Goal: Information Seeking & Learning: Learn about a topic

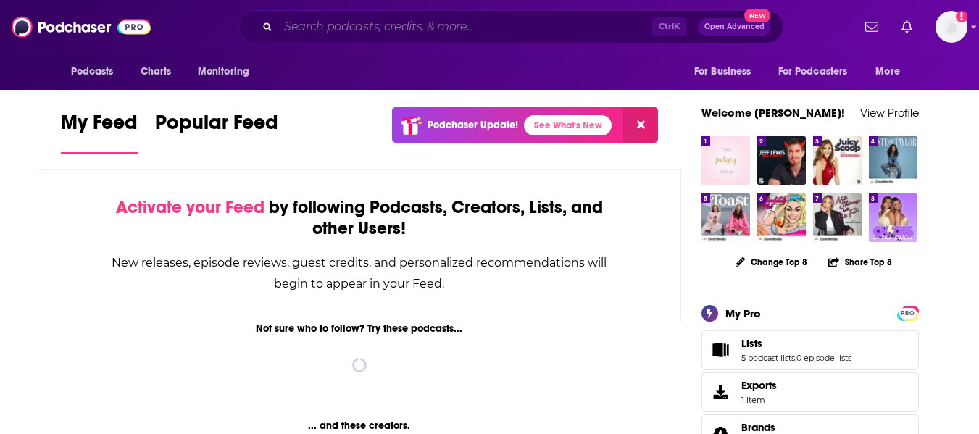
click at [330, 26] on input "Search podcasts, credits, & more..." at bounding box center [465, 26] width 374 height 23
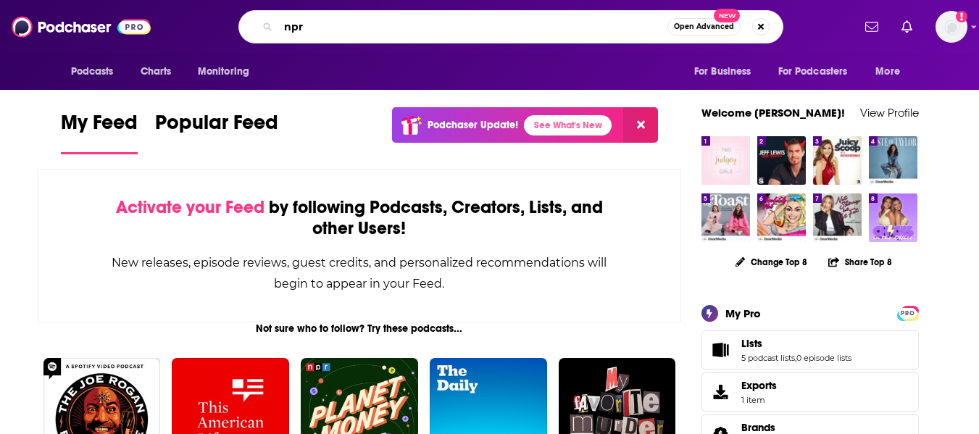
type input "npr"
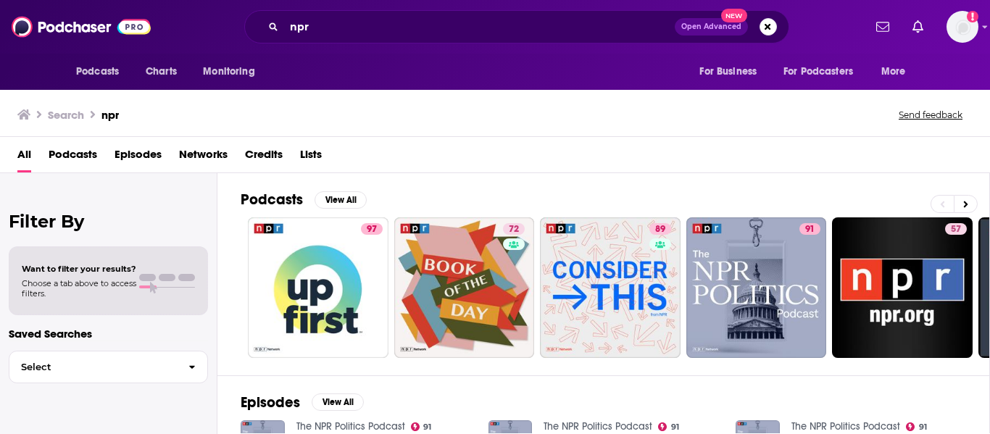
click at [201, 154] on span "Networks" at bounding box center [203, 158] width 49 height 30
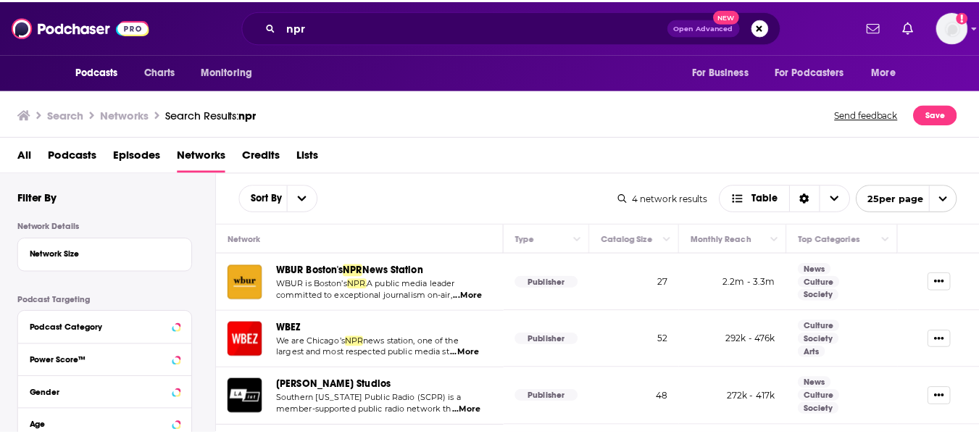
scroll to position [49, 0]
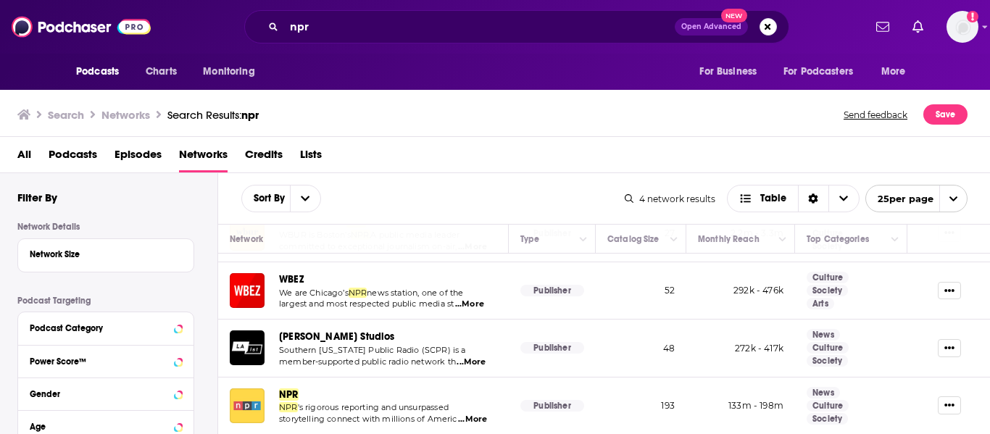
click at [251, 397] on img "NPR" at bounding box center [247, 405] width 35 height 35
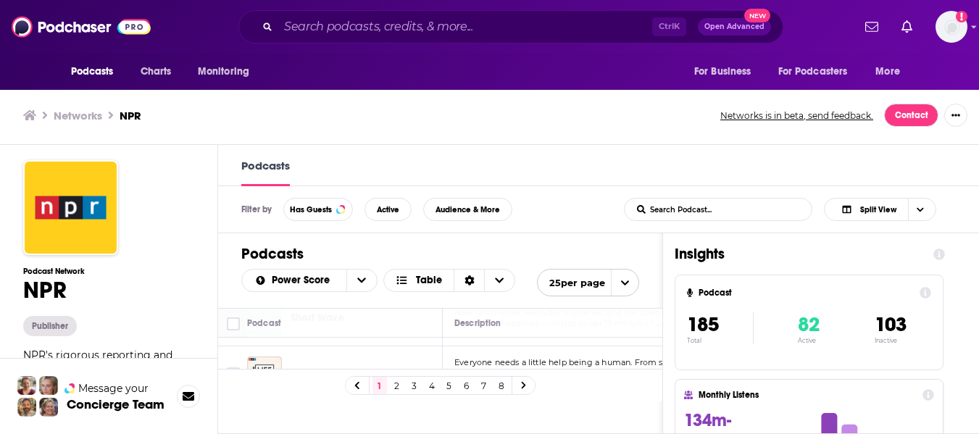
scroll to position [725, 0]
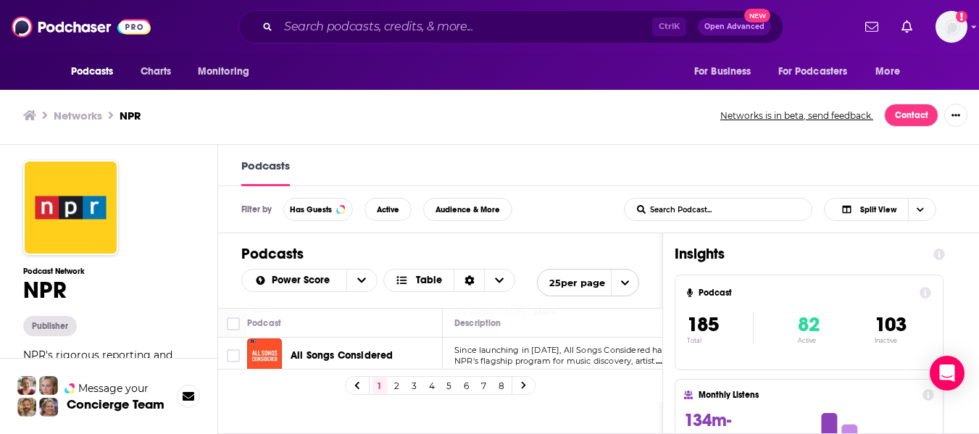
click at [630, 283] on icon "open menu" at bounding box center [624, 282] width 9 height 9
click at [618, 340] on button "50 per page" at bounding box center [588, 333] width 101 height 22
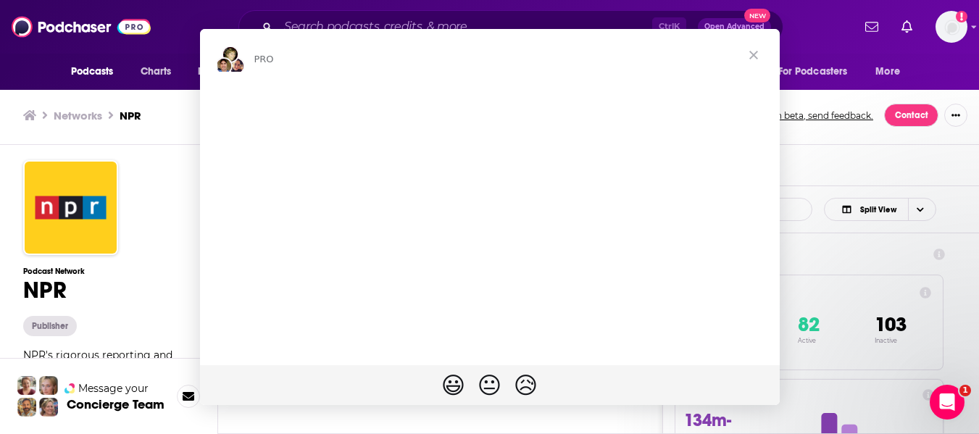
scroll to position [0, 0]
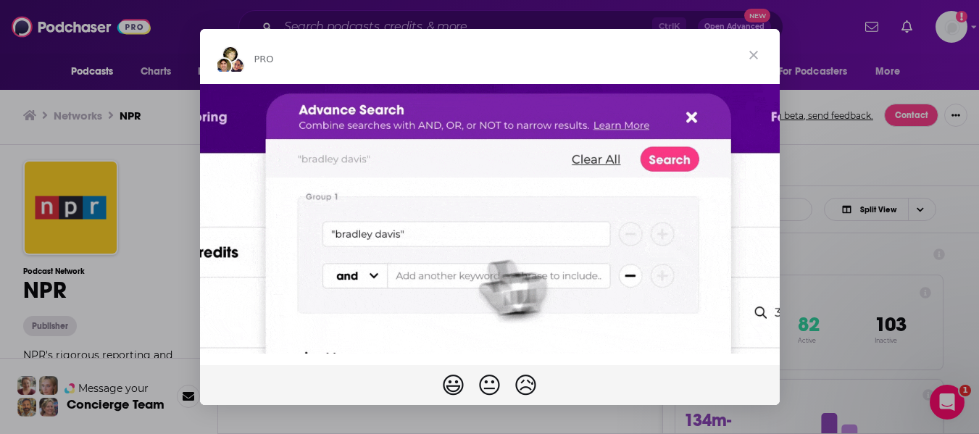
click at [754, 61] on span "Close" at bounding box center [753, 55] width 52 height 52
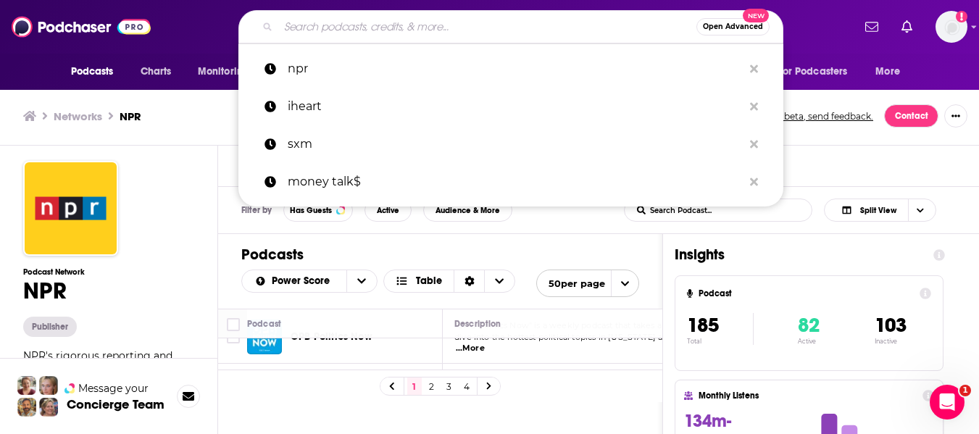
click at [422, 27] on input "Search podcasts, credits, & more..." at bounding box center [487, 26] width 418 height 23
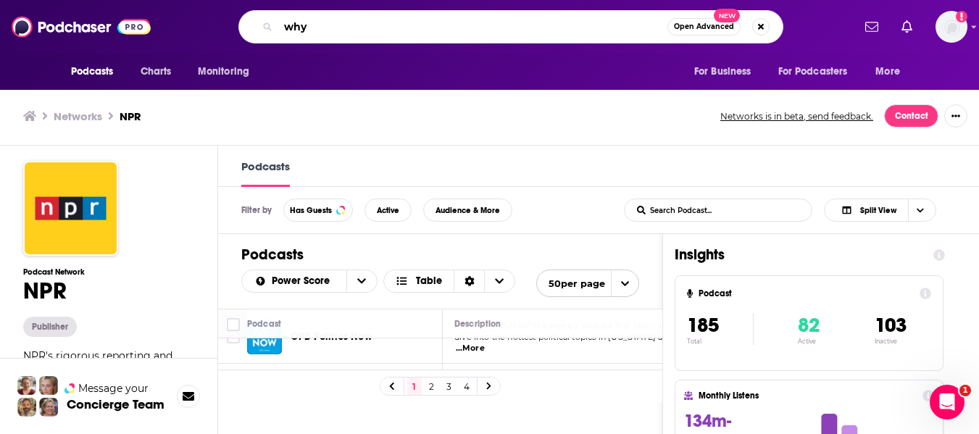
type input "whyy"
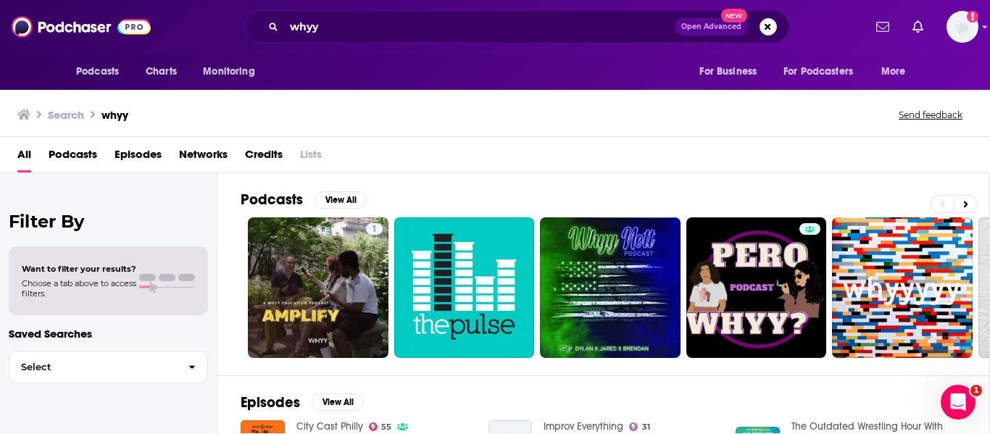
click at [80, 159] on span "Podcasts" at bounding box center [73, 158] width 49 height 30
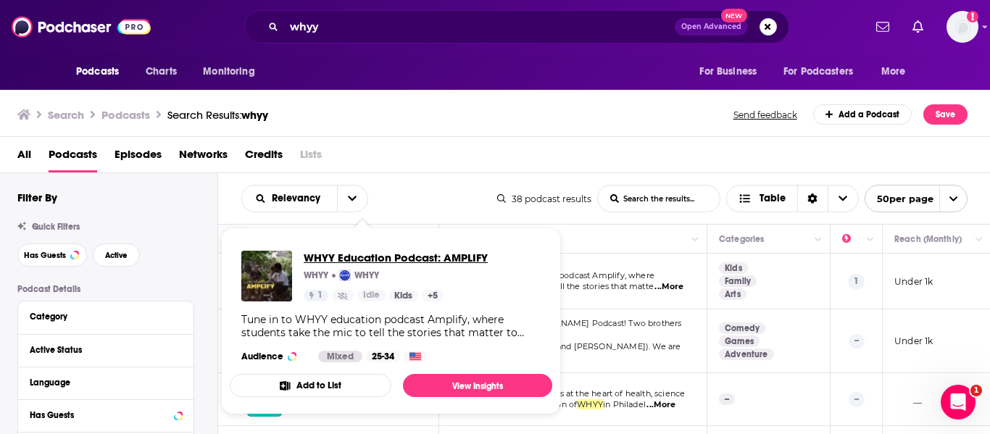
click at [397, 254] on span "WHYY Education Podcast: AMPLIFY" at bounding box center [396, 258] width 184 height 14
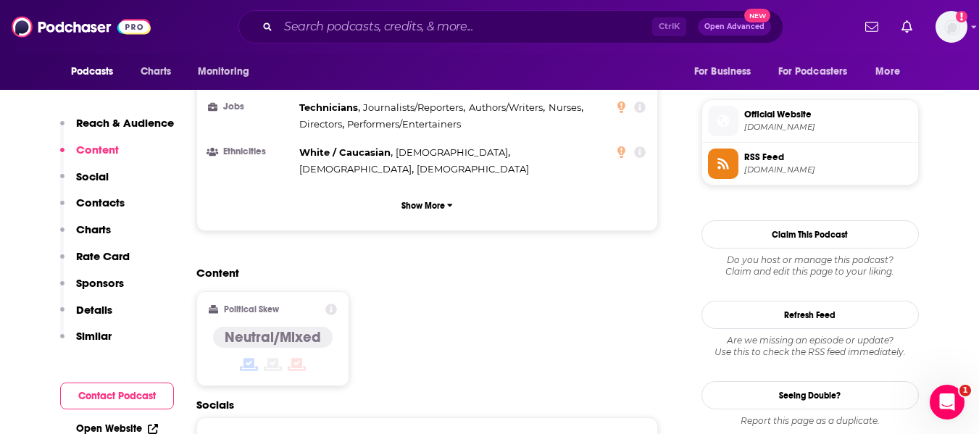
scroll to position [1159, 0]
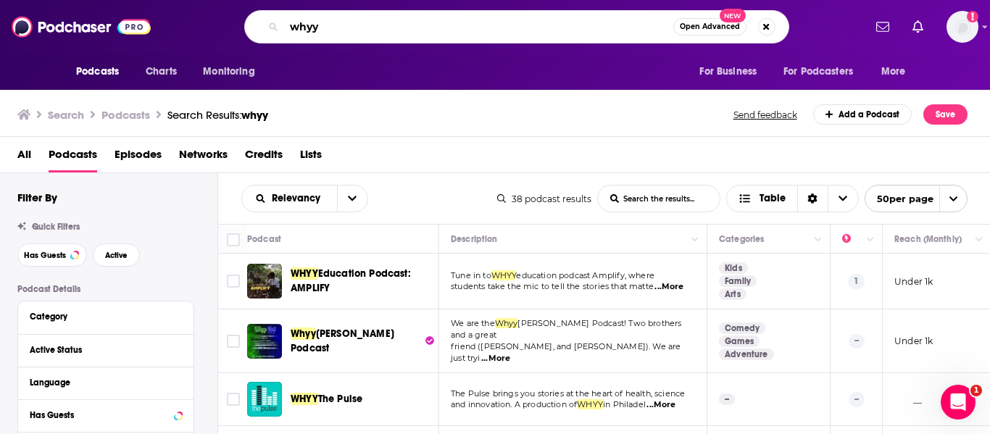
drag, startPoint x: 339, startPoint y: 31, endPoint x: 211, endPoint y: 36, distance: 128.4
click at [211, 36] on div "whyy Open Advanced New" at bounding box center [516, 26] width 693 height 33
type input "npr"
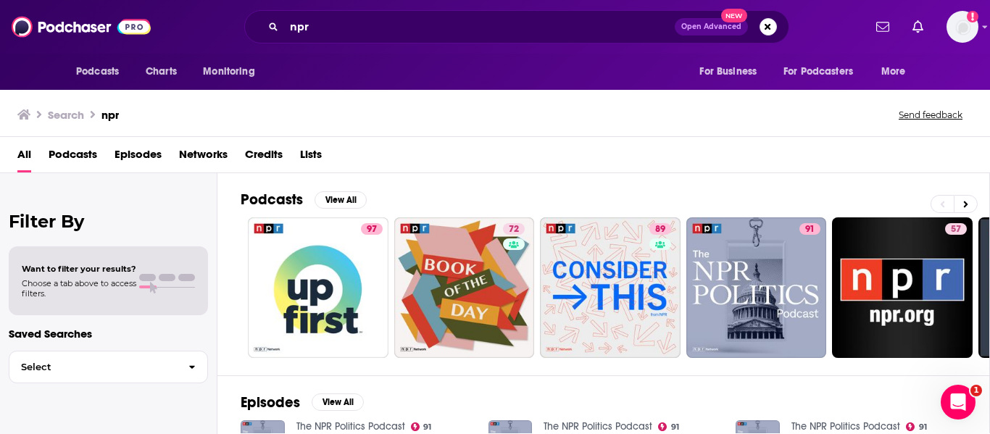
click at [192, 156] on span "Networks" at bounding box center [203, 158] width 49 height 30
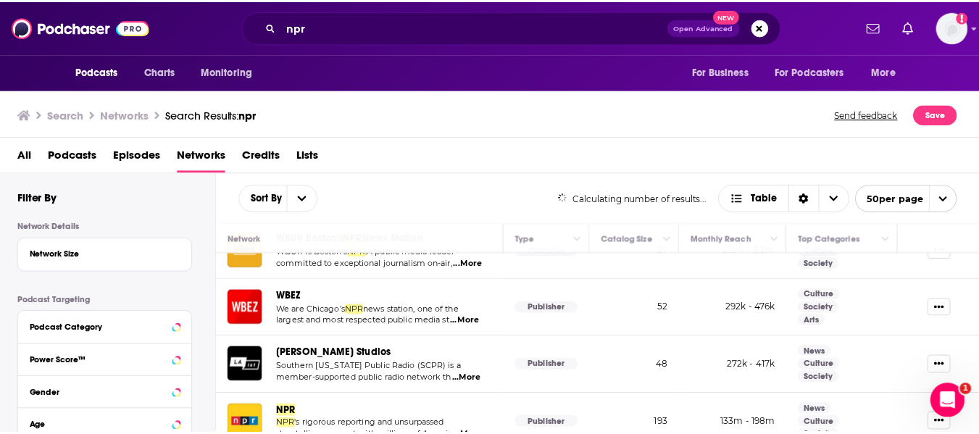
scroll to position [49, 0]
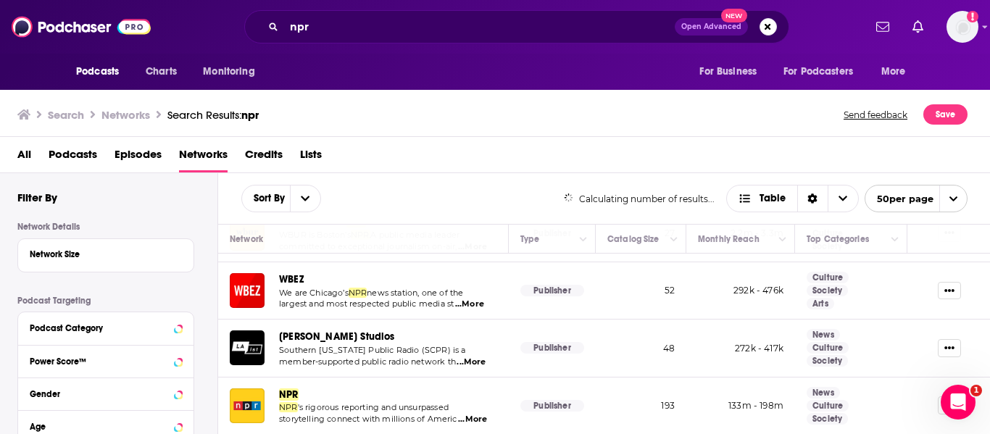
click at [279, 390] on span "NPR" at bounding box center [289, 394] width 20 height 12
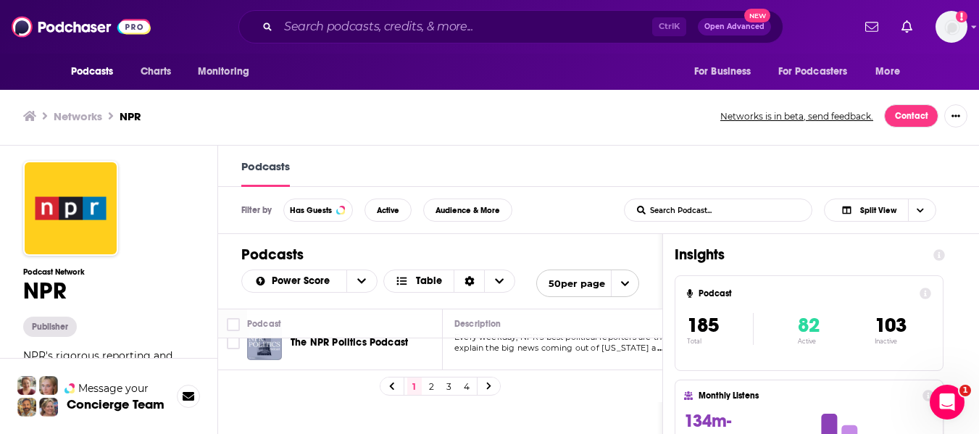
scroll to position [290, 0]
click at [312, 398] on div "Podcasts Charts Monitoring Ctrl K Open Advanced New For Business For Podcasters…" at bounding box center [489, 217] width 979 height 435
click at [606, 385] on td "Fresh Air from WHYY, the Peabody Award-winning weekday magazine of contemporary…" at bounding box center [577, 403] width 268 height 56
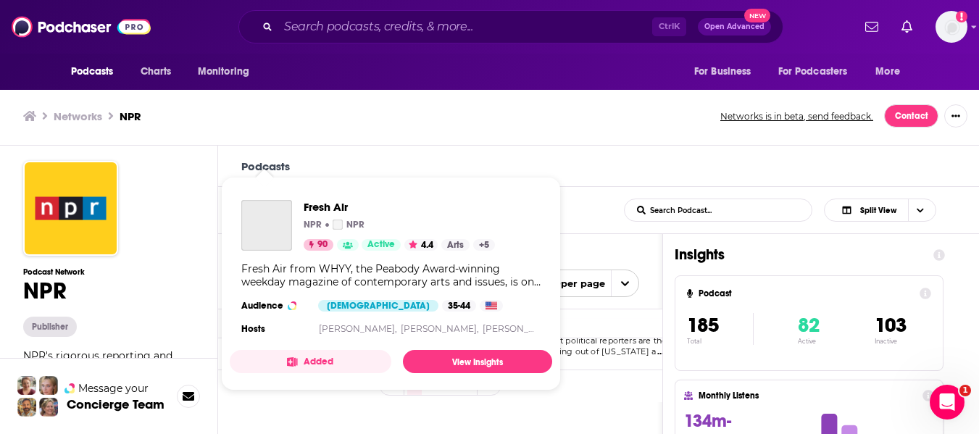
click at [257, 393] on span "Fresh Air NPR NPR 90 Active 4.4 Arts + 5 Fresh Air from WHYY, the Peabody Award…" at bounding box center [391, 283] width 340 height 231
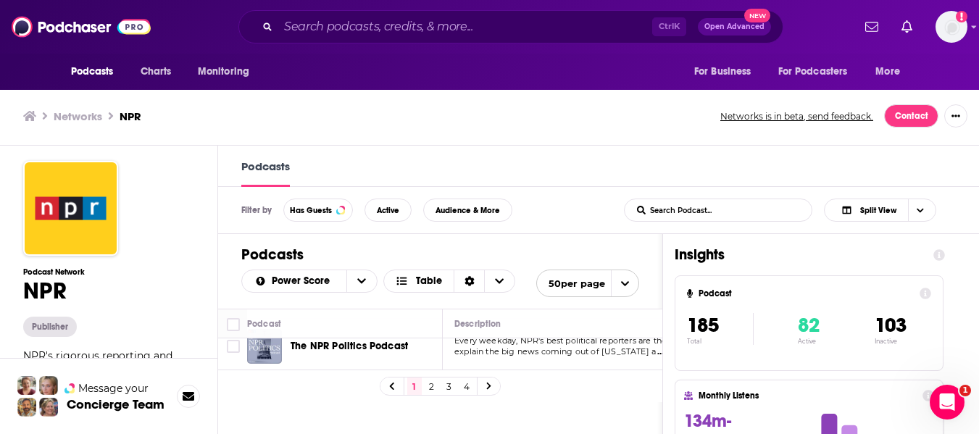
click at [280, 389] on img "Fresh Air" at bounding box center [264, 402] width 35 height 35
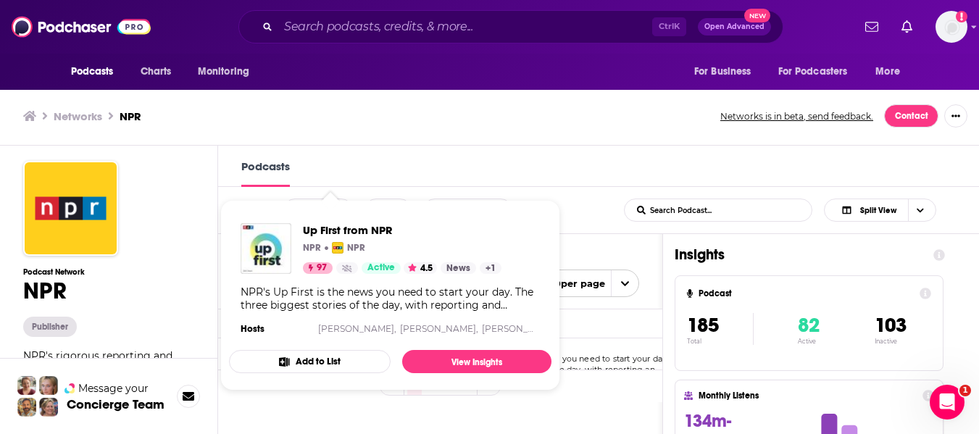
scroll to position [1, 0]
